Goal: Transaction & Acquisition: Purchase product/service

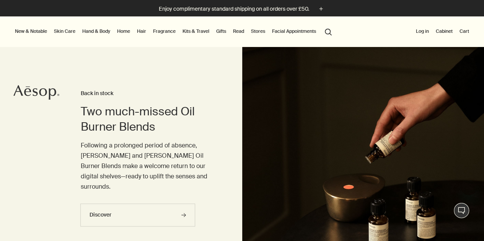
click at [223, 32] on link "Gifts" at bounding box center [221, 31] width 13 height 9
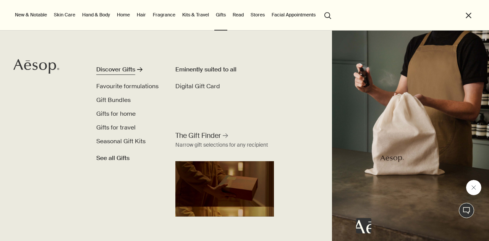
click at [117, 69] on div "Discover Gifts" at bounding box center [115, 69] width 39 height 9
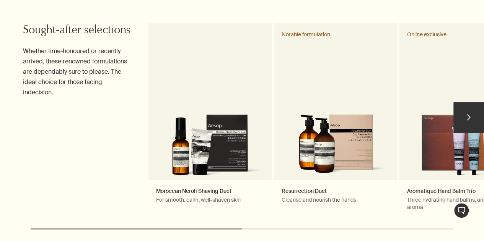
scroll to position [382, 0]
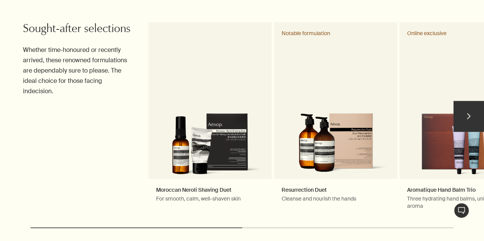
click at [469, 113] on button "chevron" at bounding box center [468, 116] width 31 height 31
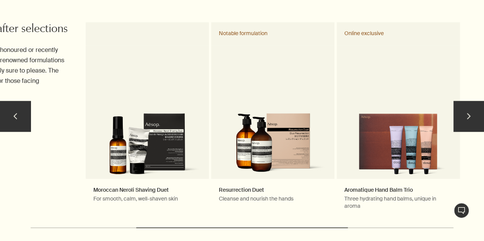
click at [469, 113] on button "chevron" at bounding box center [468, 116] width 31 height 31
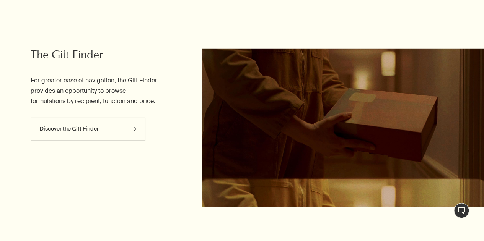
scroll to position [1115, 0]
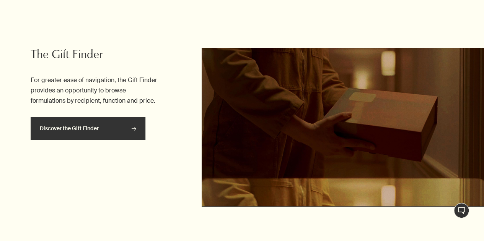
click at [132, 130] on icon "rightArrow" at bounding box center [134, 129] width 5 height 5
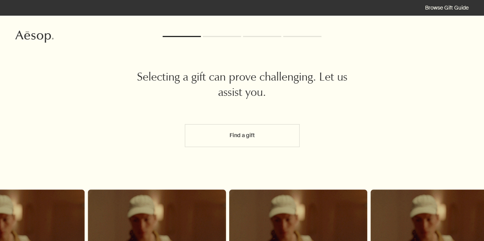
click at [211, 136] on button "Find a gift" at bounding box center [242, 135] width 115 height 23
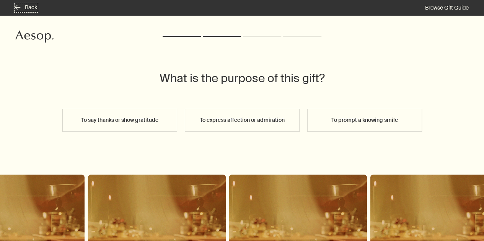
click at [19, 8] on button "rightArrow Back" at bounding box center [26, 8] width 22 height 8
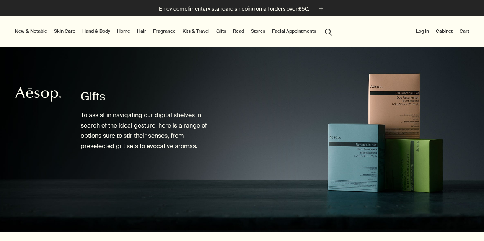
click at [221, 31] on link "Gifts" at bounding box center [221, 31] width 13 height 9
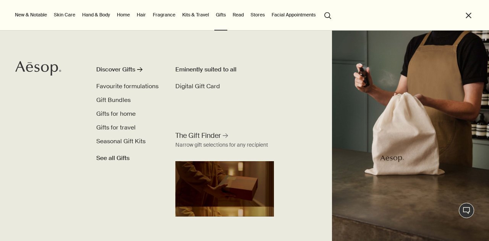
scroll to position [1117, 0]
click at [118, 101] on span "Gift Bundles" at bounding box center [113, 100] width 34 height 8
